Goal: Task Accomplishment & Management: Manage account settings

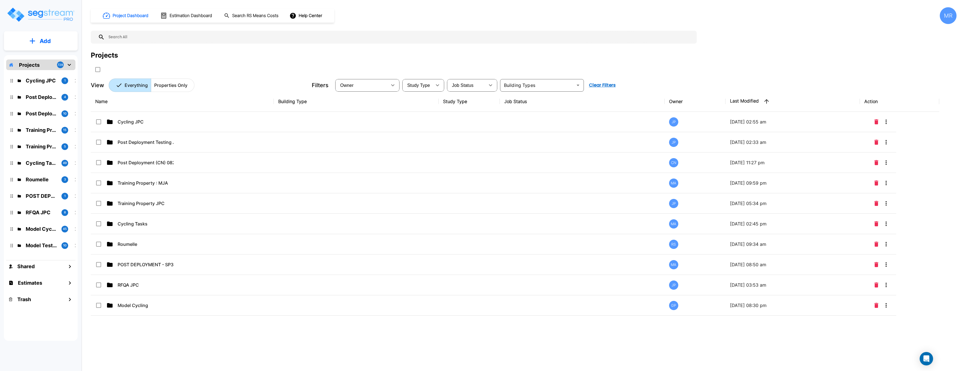
click at [949, 16] on div "MR" at bounding box center [948, 15] width 17 height 17
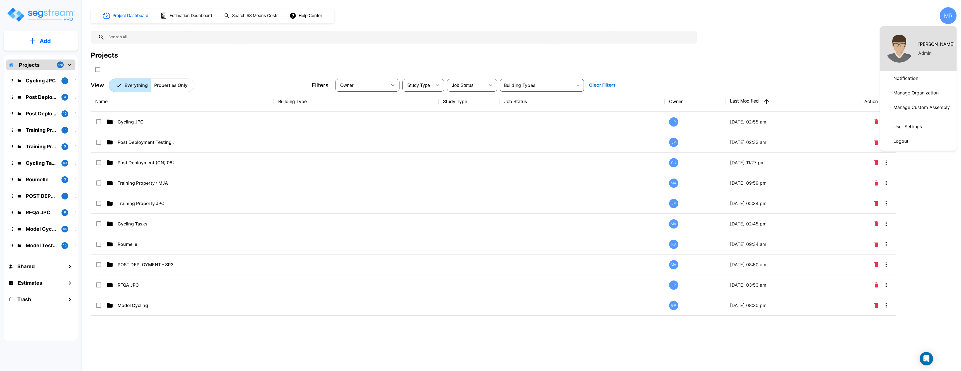
click at [909, 129] on p "User Settings" at bounding box center [907, 126] width 33 height 11
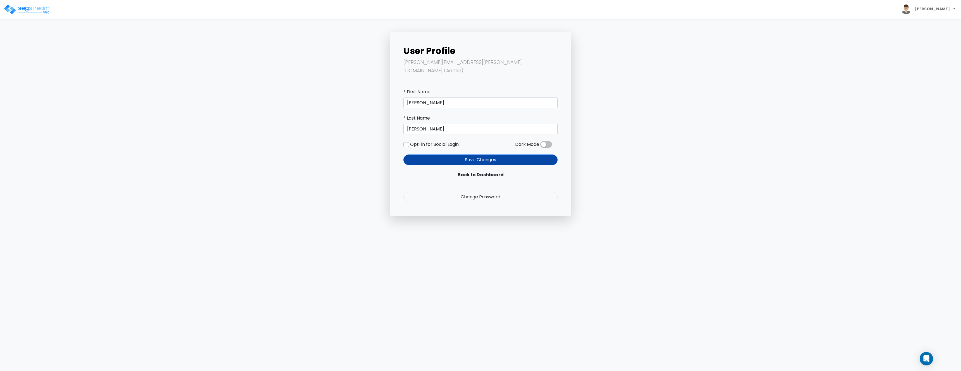
click at [549, 141] on span at bounding box center [546, 144] width 12 height 7
click at [540, 146] on input "checkbox" at bounding box center [540, 146] width 0 height 0
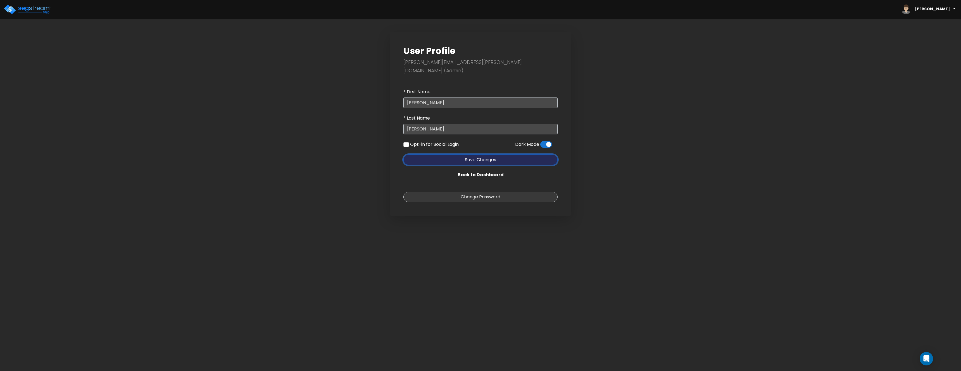
click at [471, 154] on button "Save Changes" at bounding box center [480, 159] width 154 height 11
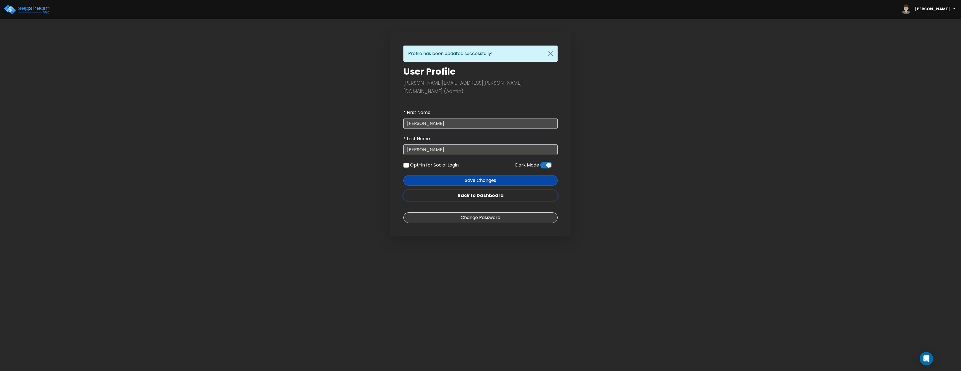
click at [472, 190] on link "Back to Dashboard" at bounding box center [480, 195] width 154 height 11
